Goal: Information Seeking & Learning: Learn about a topic

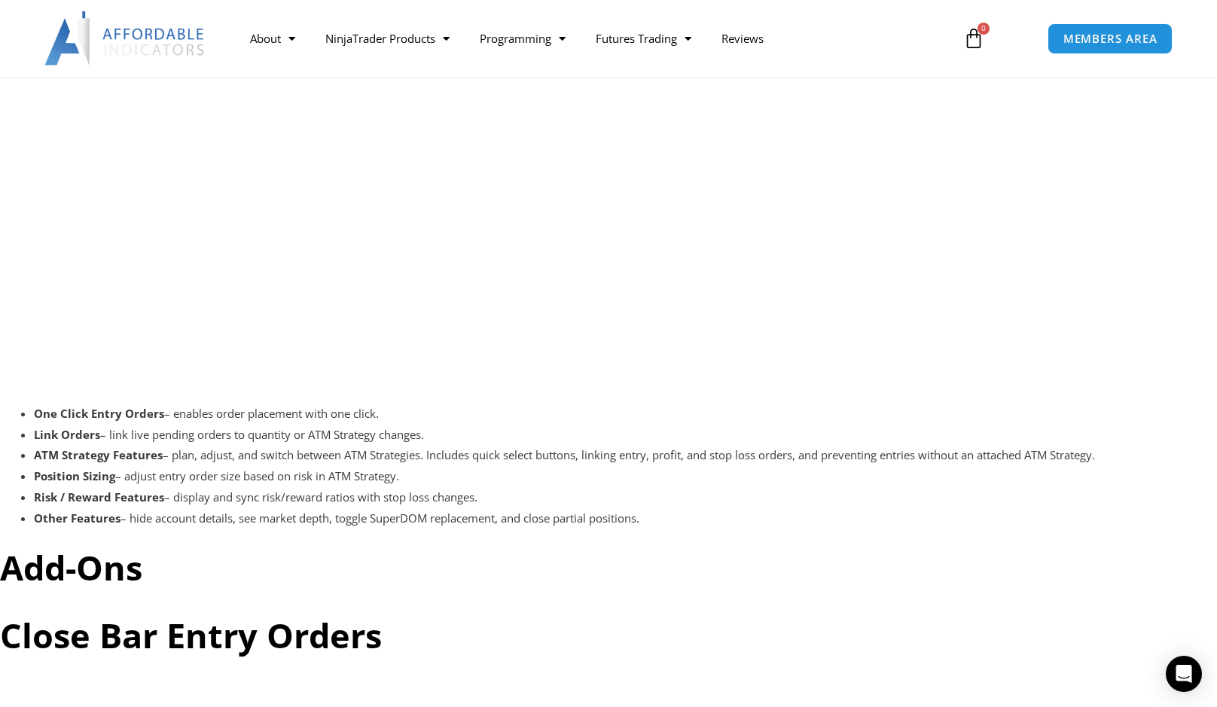
scroll to position [3089, 0]
